Goal: Task Accomplishment & Management: Manage account settings

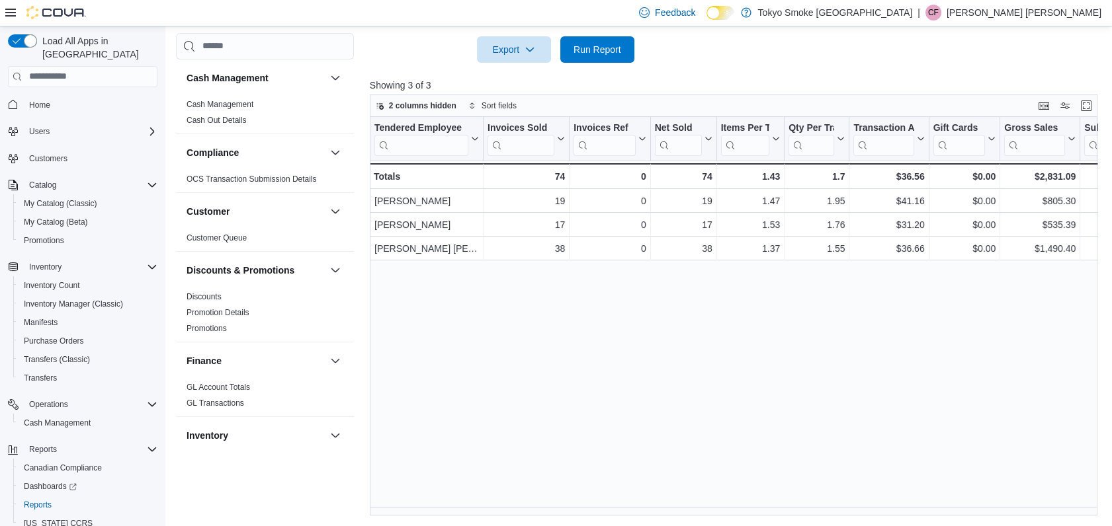
scroll to position [815, 0]
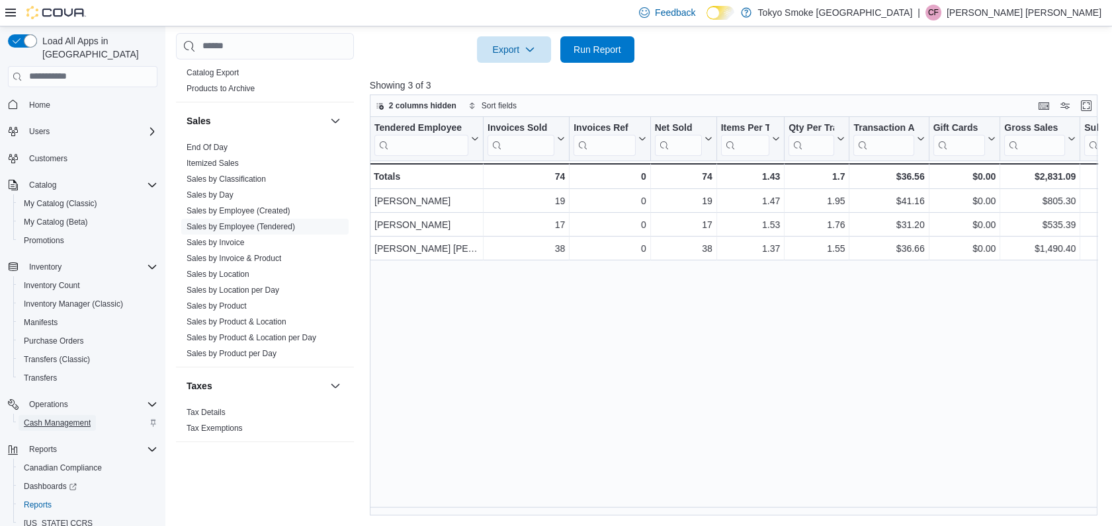
click at [46, 418] on span "Cash Management" at bounding box center [57, 423] width 67 height 11
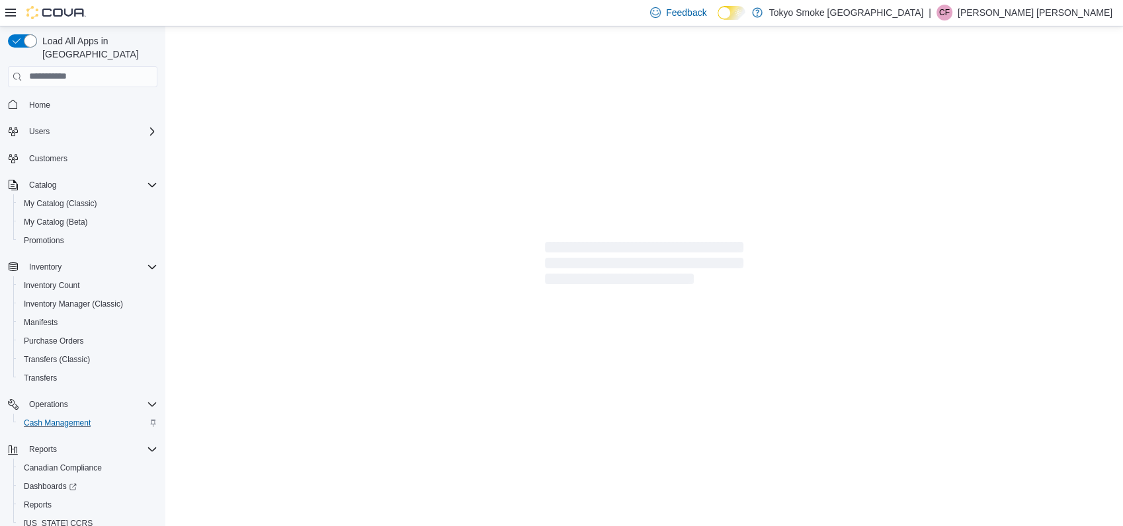
click at [1070, 11] on p "[PERSON_NAME] [PERSON_NAME]" at bounding box center [1035, 13] width 155 height 16
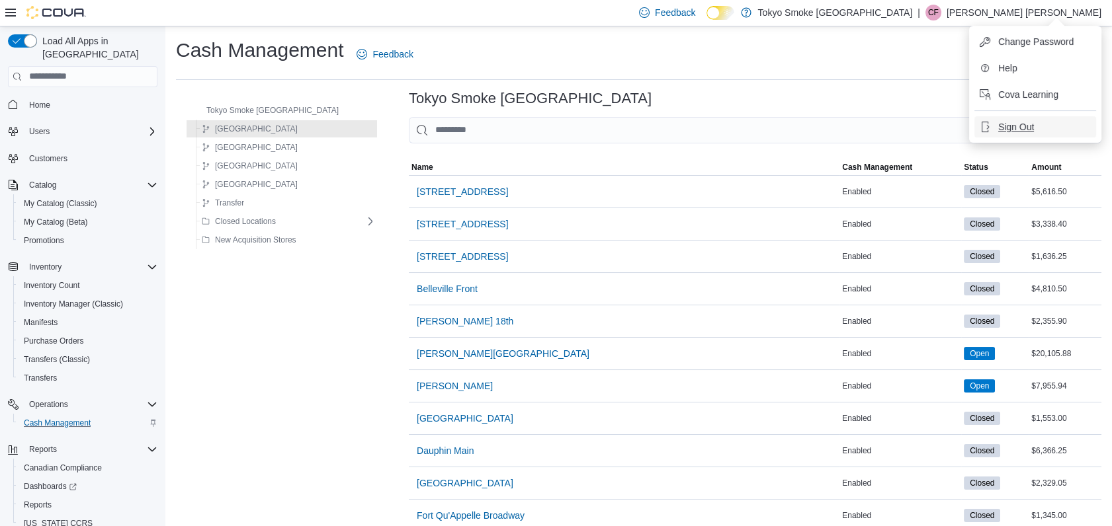
click at [1020, 121] on span "Sign Out" at bounding box center [1016, 126] width 36 height 13
